Goal: Information Seeking & Learning: Learn about a topic

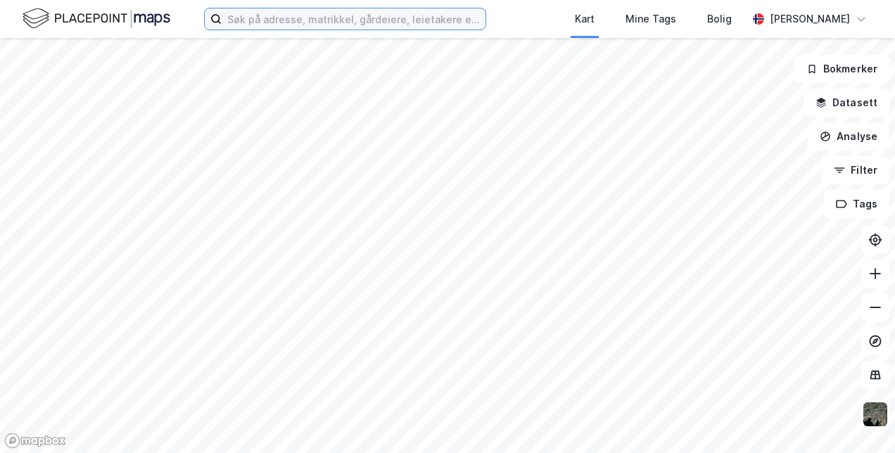
click at [289, 28] on input at bounding box center [354, 18] width 264 height 21
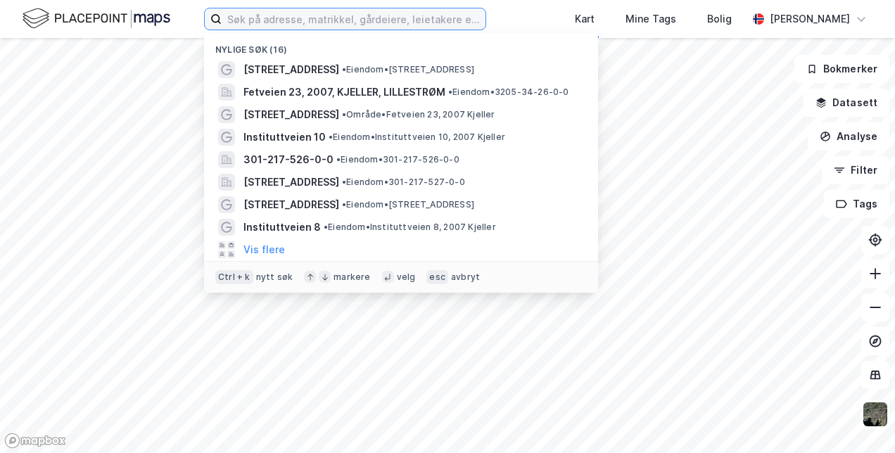
click at [289, 18] on input at bounding box center [354, 18] width 264 height 21
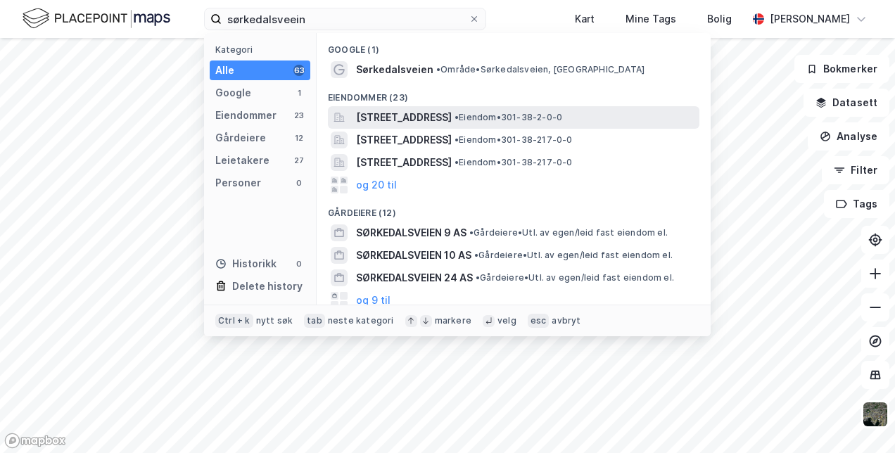
click at [396, 120] on span "[STREET_ADDRESS]" at bounding box center [404, 117] width 96 height 17
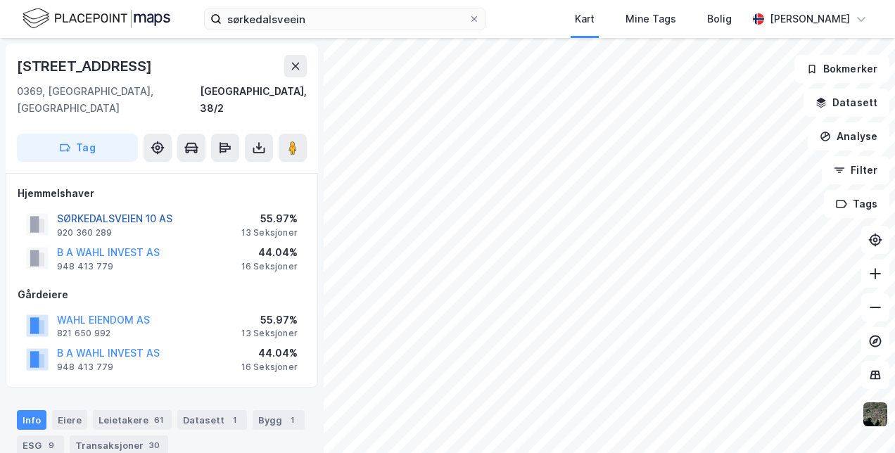
click at [0, 0] on button "SØRKEDALSVEIEN 10 AS" at bounding box center [0, 0] width 0 height 0
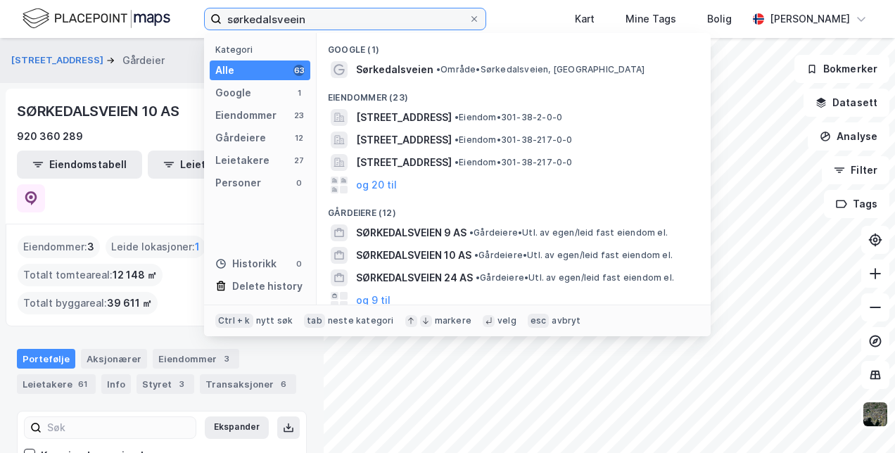
click at [296, 28] on input "sørkedalsveein" at bounding box center [345, 18] width 247 height 21
click at [299, 22] on input "sørkedalsveein" at bounding box center [345, 18] width 247 height 21
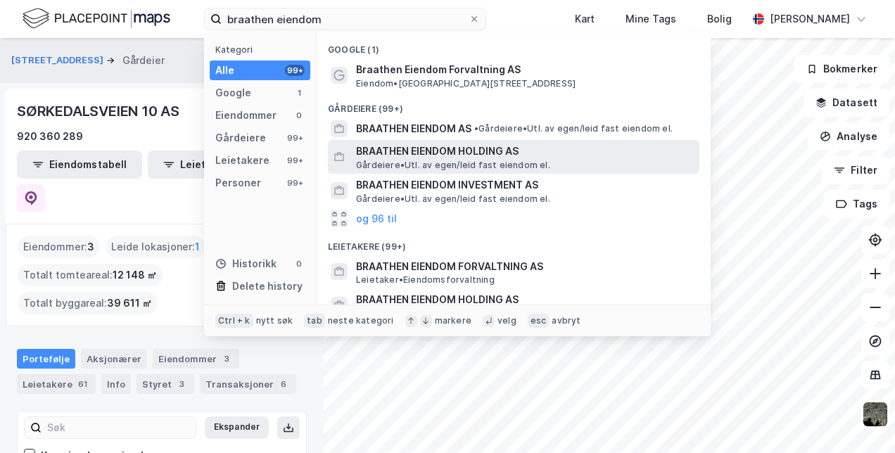
click at [404, 152] on span "BRAATHEN EIENDOM HOLDING AS" at bounding box center [525, 151] width 338 height 17
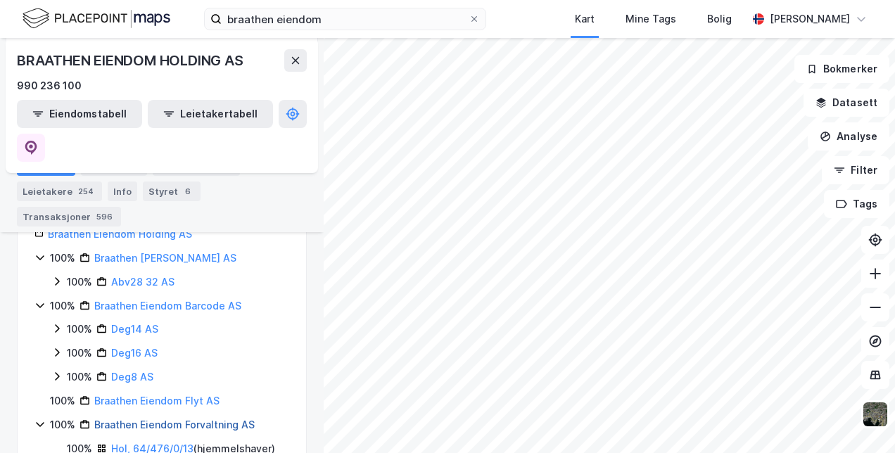
scroll to position [211, 0]
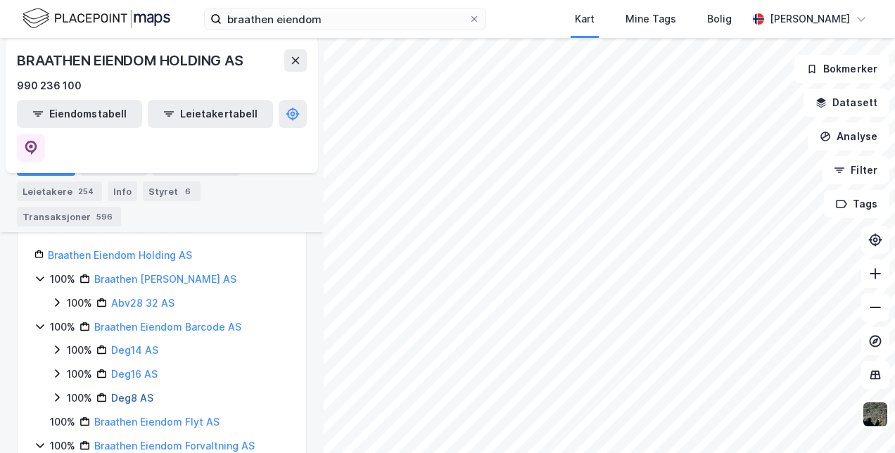
click at [125, 392] on link "Deg8 AS" at bounding box center [132, 398] width 42 height 12
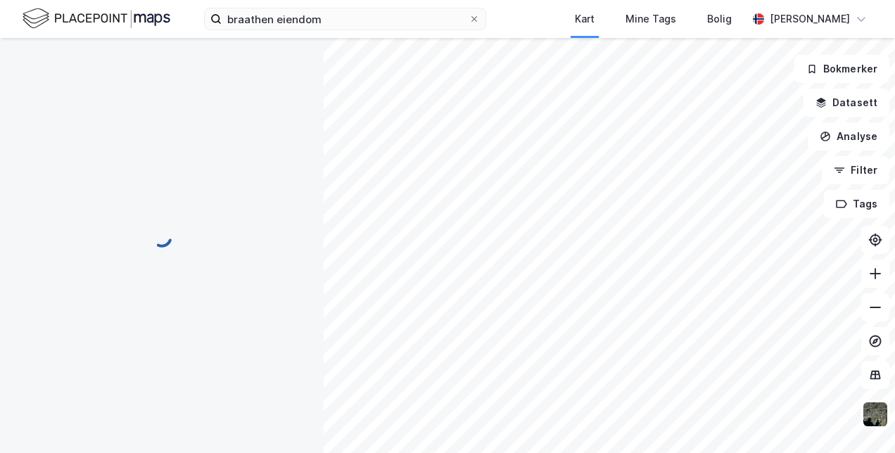
scroll to position [0, 0]
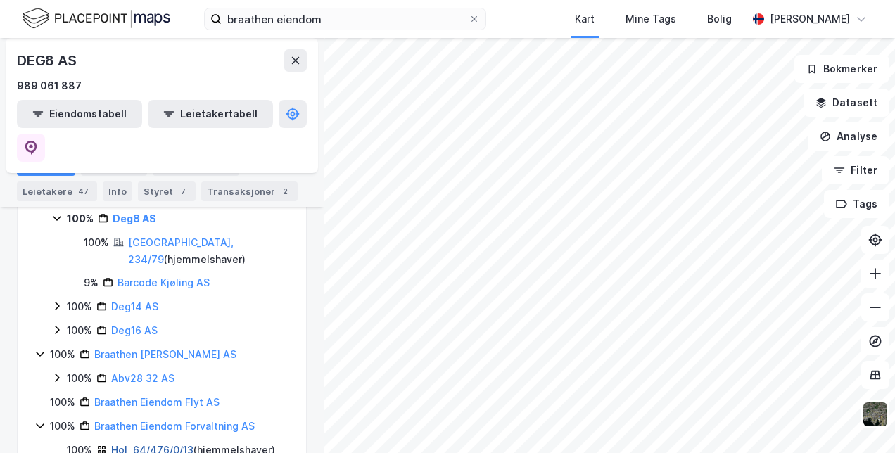
scroll to position [278, 0]
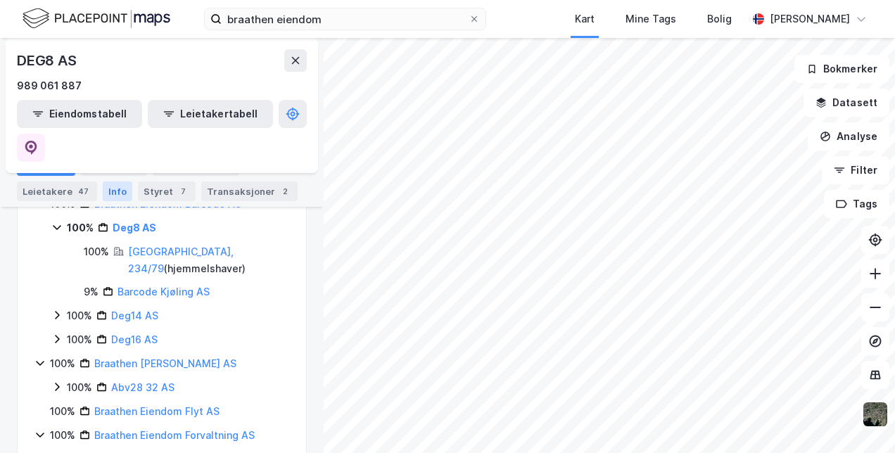
click at [113, 187] on div "Info" at bounding box center [118, 192] width 30 height 20
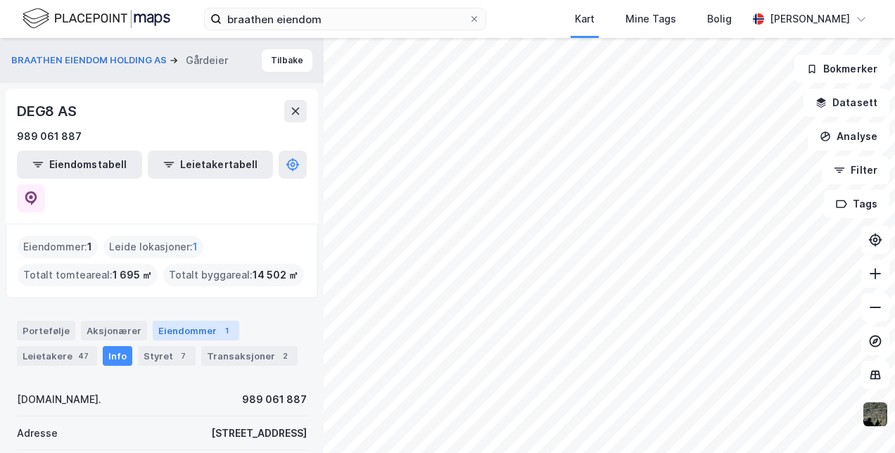
click at [172, 321] on div "Eiendommer 1" at bounding box center [196, 331] width 87 height 20
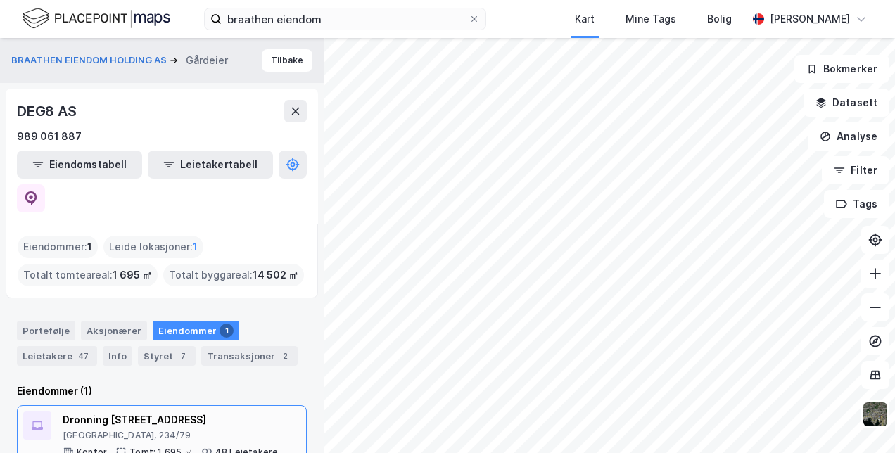
click at [107, 412] on div "Dronning [STREET_ADDRESS]" at bounding box center [170, 420] width 215 height 17
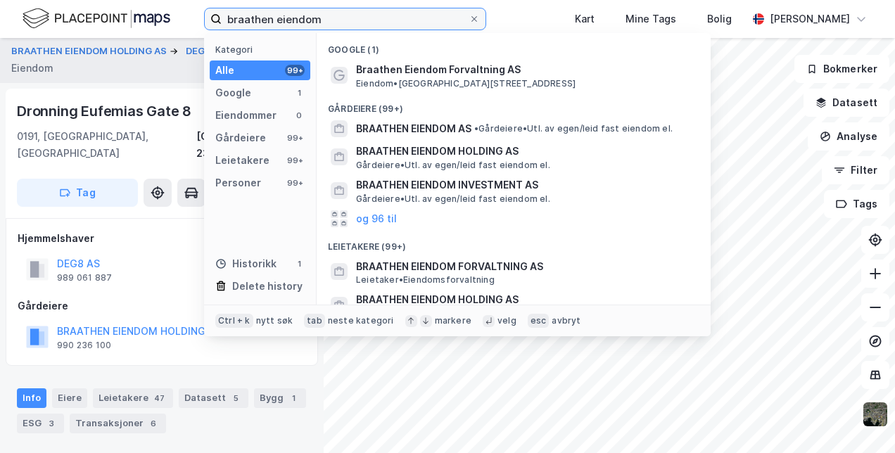
click at [325, 19] on input "braathen eiendom" at bounding box center [345, 18] width 247 height 21
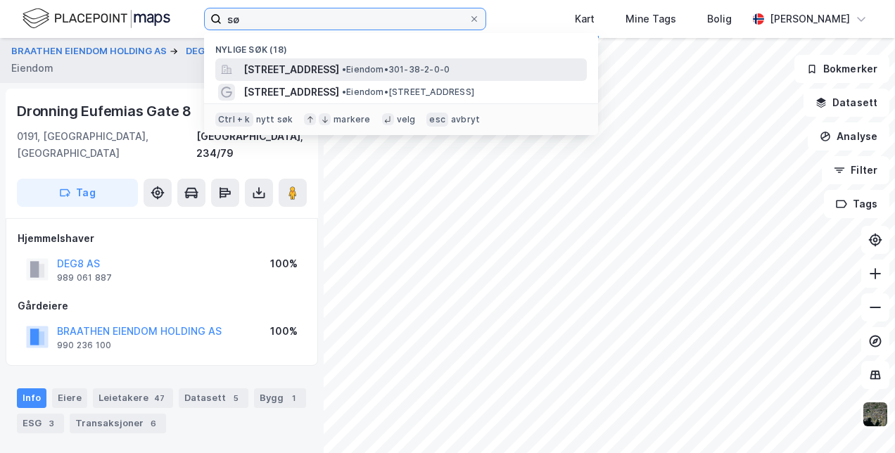
type input "sø"
click at [318, 65] on span "[STREET_ADDRESS]" at bounding box center [292, 69] width 96 height 17
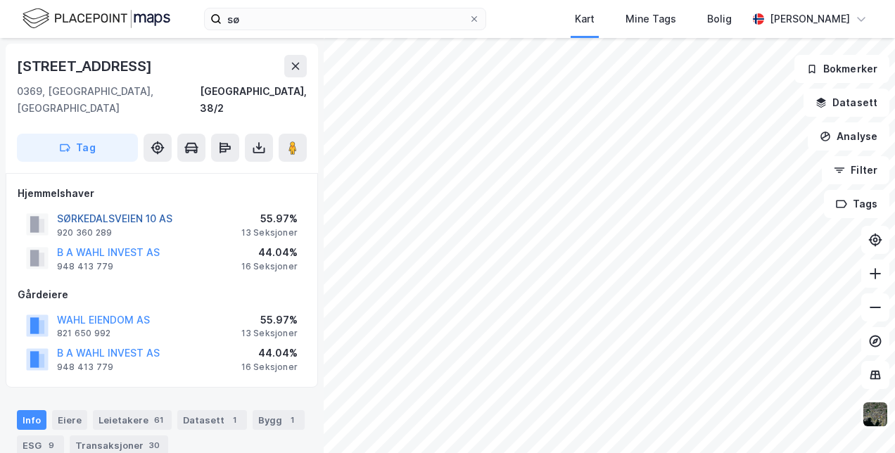
click at [0, 0] on button "SØRKEDALSVEIEN 10 AS" at bounding box center [0, 0] width 0 height 0
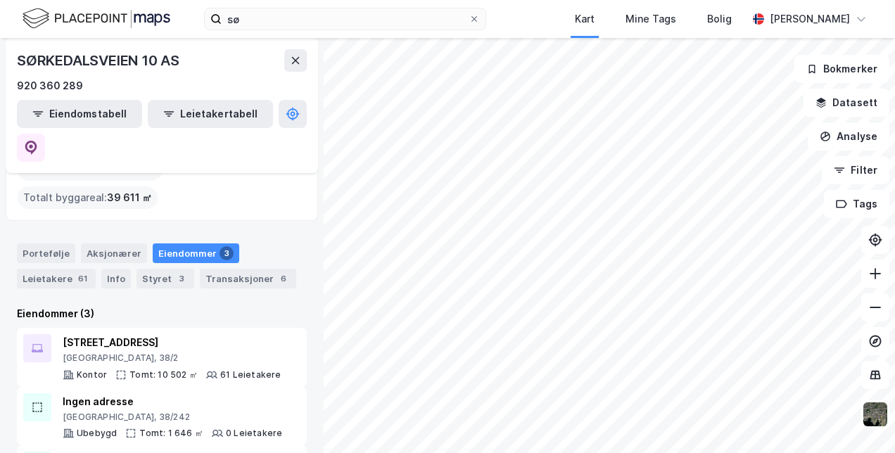
scroll to position [110, 0]
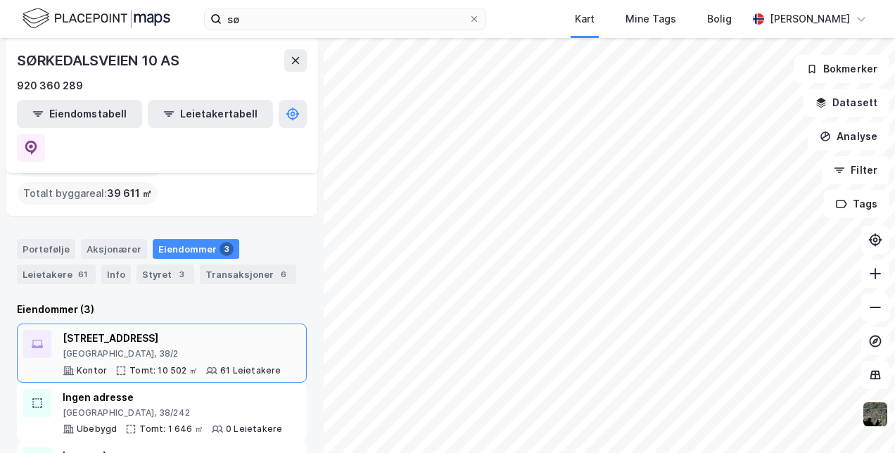
click at [111, 330] on div "[STREET_ADDRESS]" at bounding box center [172, 338] width 219 height 17
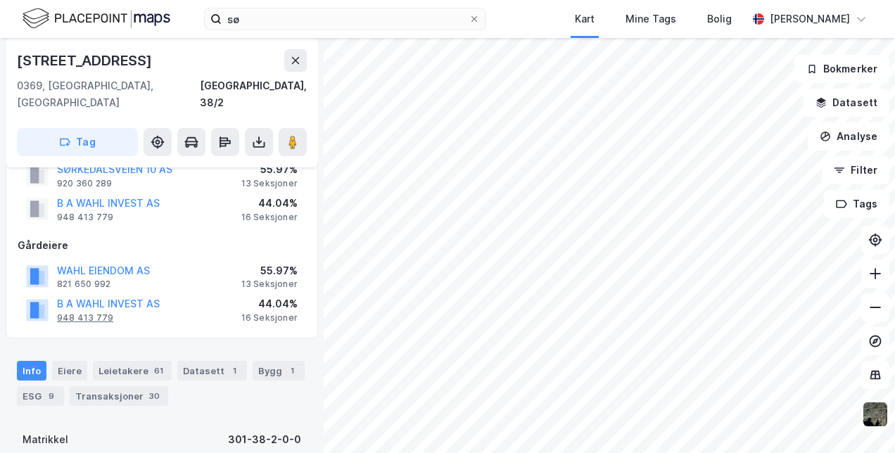
scroll to position [70, 0]
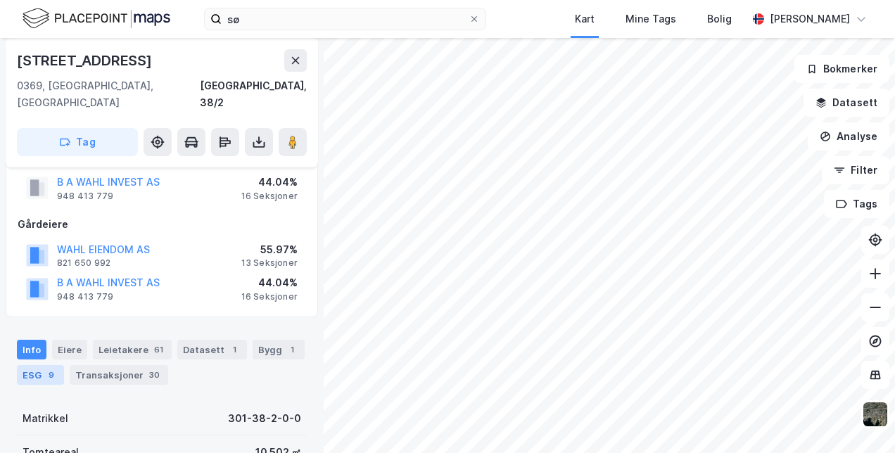
click at [40, 365] on div "ESG 9" at bounding box center [40, 375] width 47 height 20
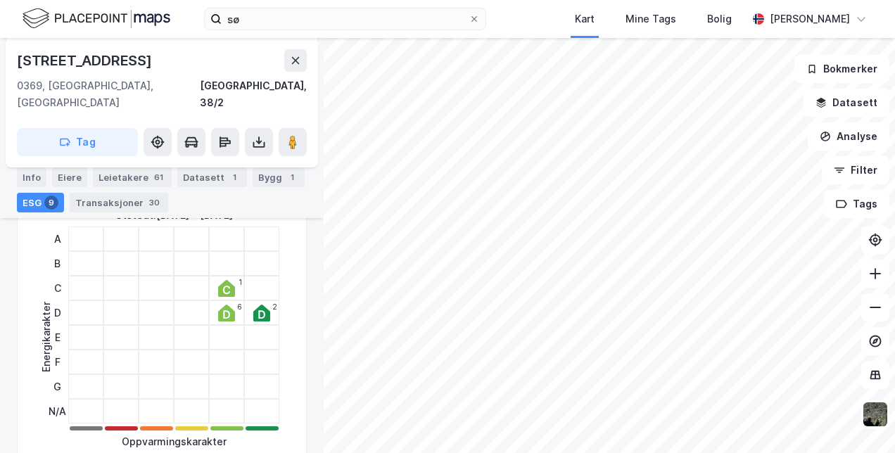
scroll to position [282, 0]
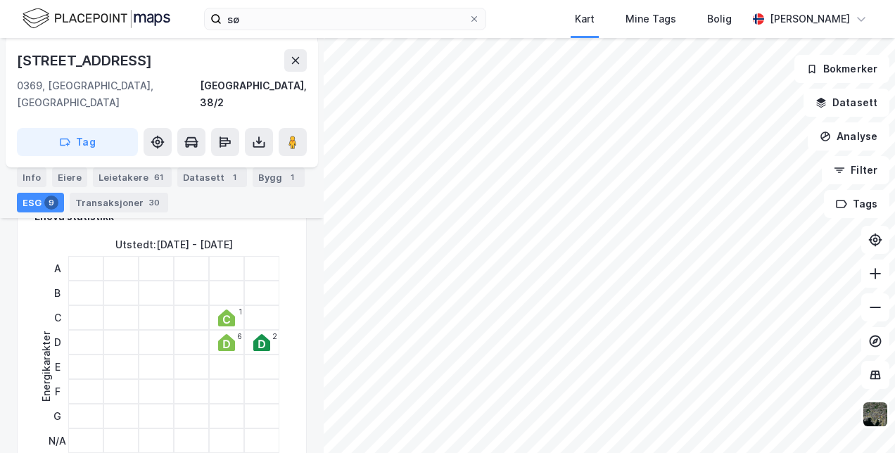
click at [228, 310] on icon at bounding box center [226, 318] width 17 height 17
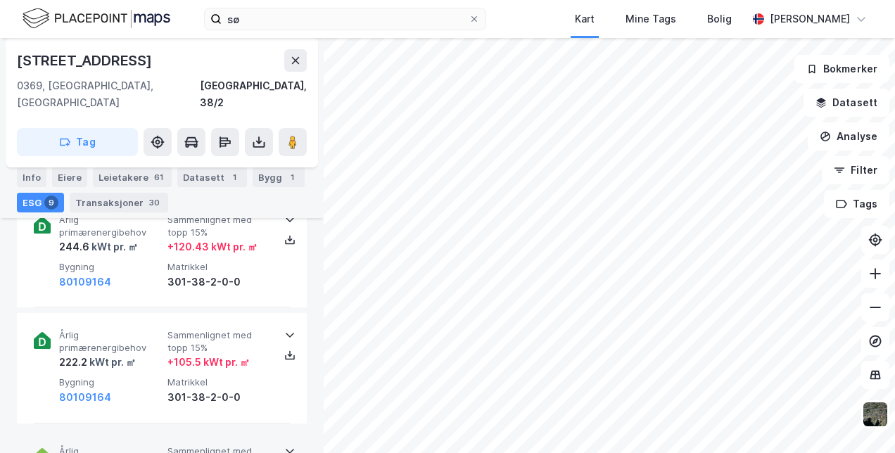
scroll to position [845, 0]
